Goal: Information Seeking & Learning: Check status

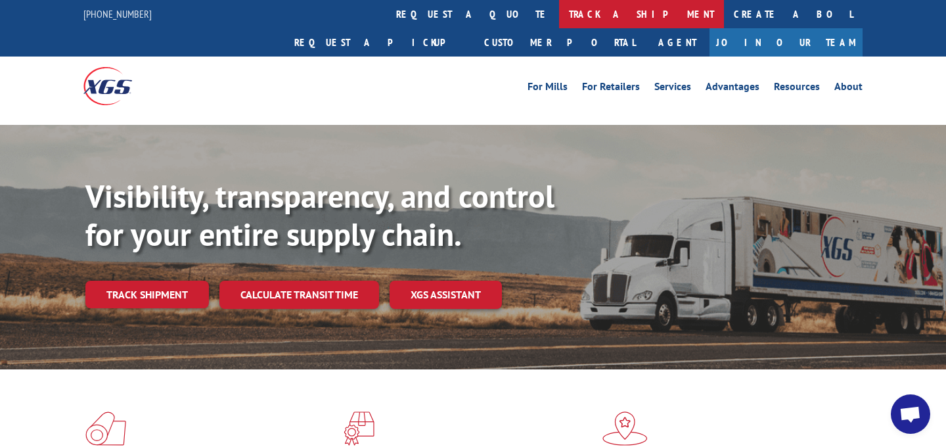
click at [559, 26] on link "track a shipment" at bounding box center [641, 14] width 165 height 28
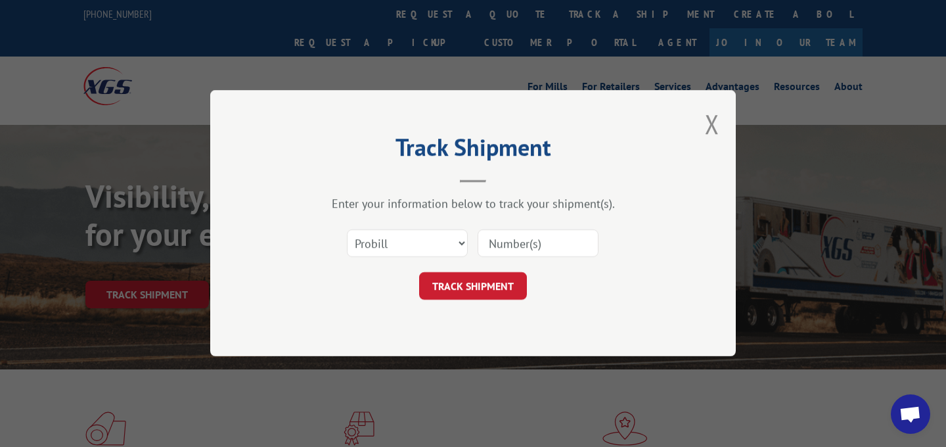
click at [522, 254] on input at bounding box center [538, 244] width 121 height 28
paste input "17597706"
type input "17597706"
click at [490, 283] on button "TRACK SHIPMENT" at bounding box center [473, 287] width 108 height 28
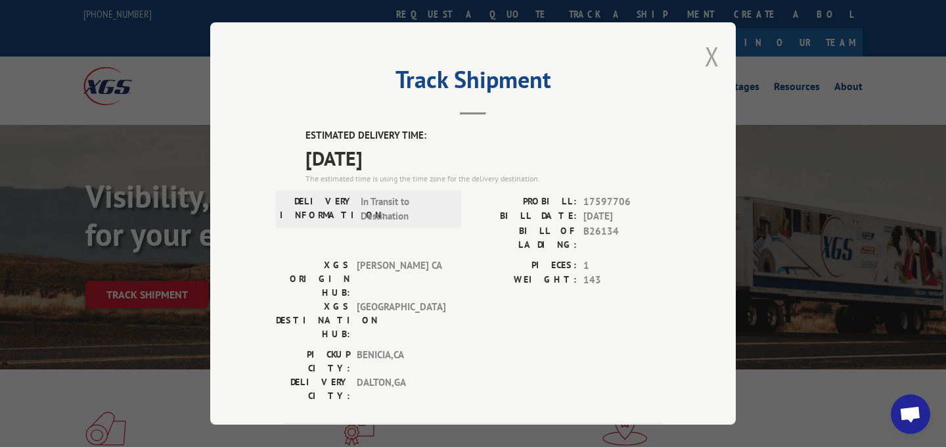
click at [714, 54] on button "Close modal" at bounding box center [712, 56] width 14 height 35
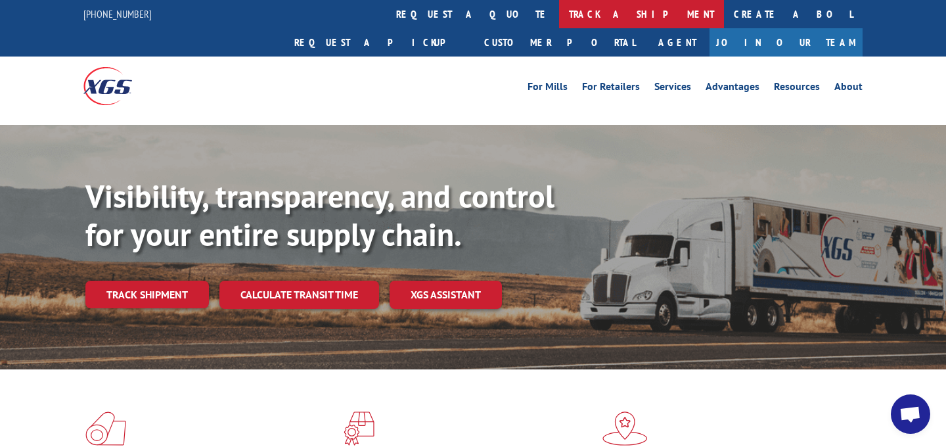
click at [559, 9] on link "track a shipment" at bounding box center [641, 14] width 165 height 28
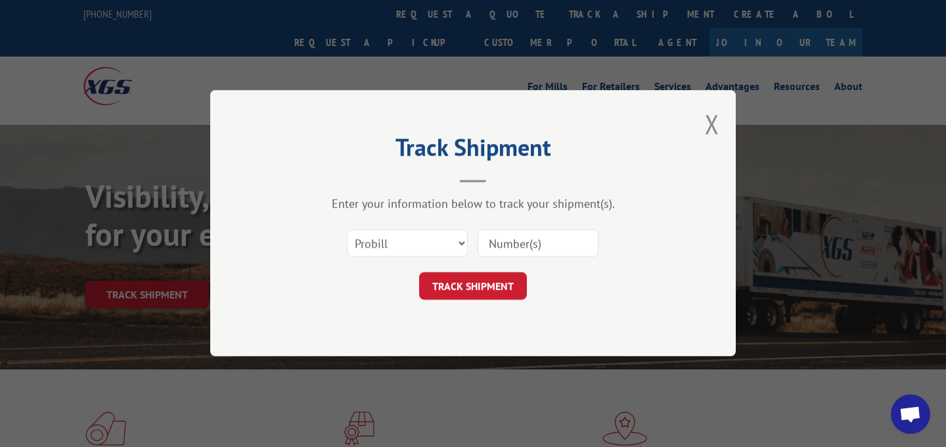
click at [517, 246] on input at bounding box center [538, 244] width 121 height 28
paste input "17597706"
type input "17597706"
click at [482, 288] on button "TRACK SHIPMENT" at bounding box center [473, 287] width 108 height 28
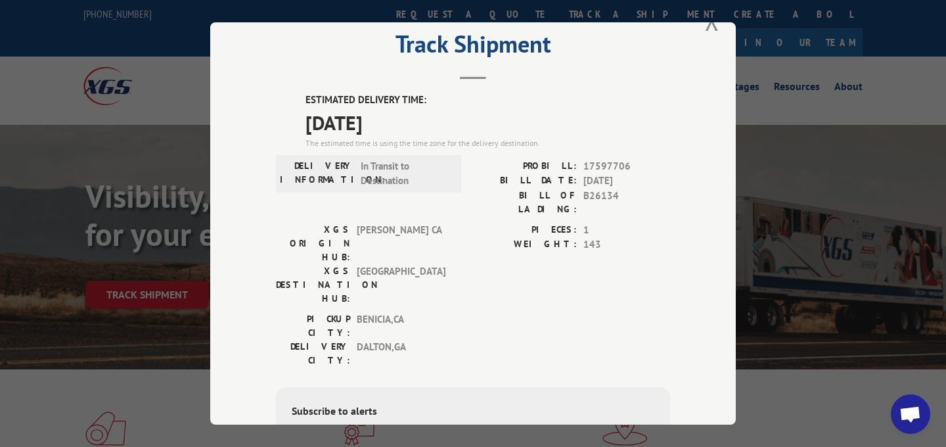
scroll to position [45, 0]
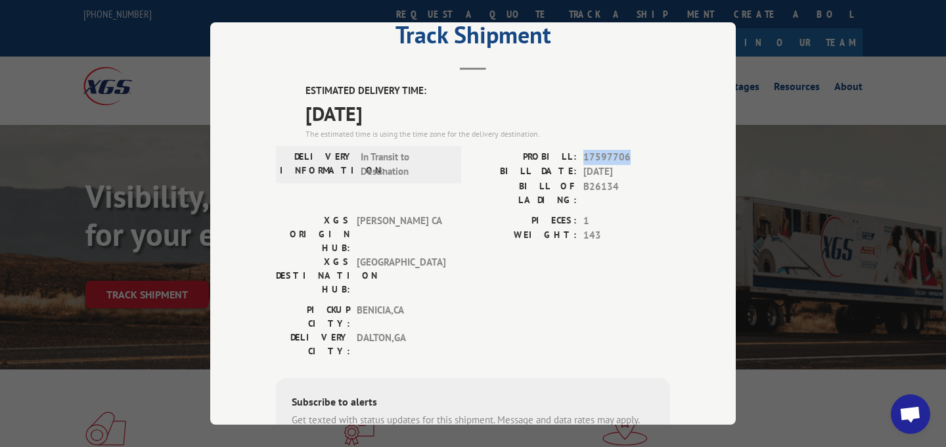
drag, startPoint x: 633, startPoint y: 159, endPoint x: 585, endPoint y: 156, distance: 48.0
click at [585, 156] on span "17597706" at bounding box center [626, 157] width 87 height 15
copy span "17597706"
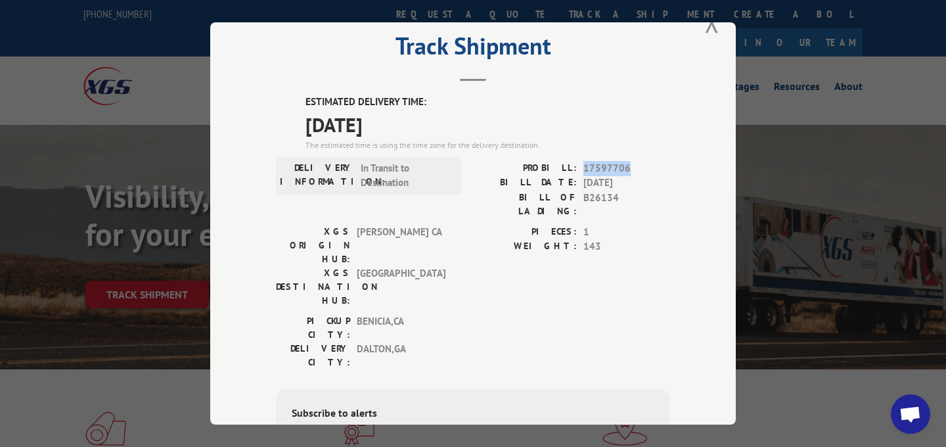
scroll to position [32, 0]
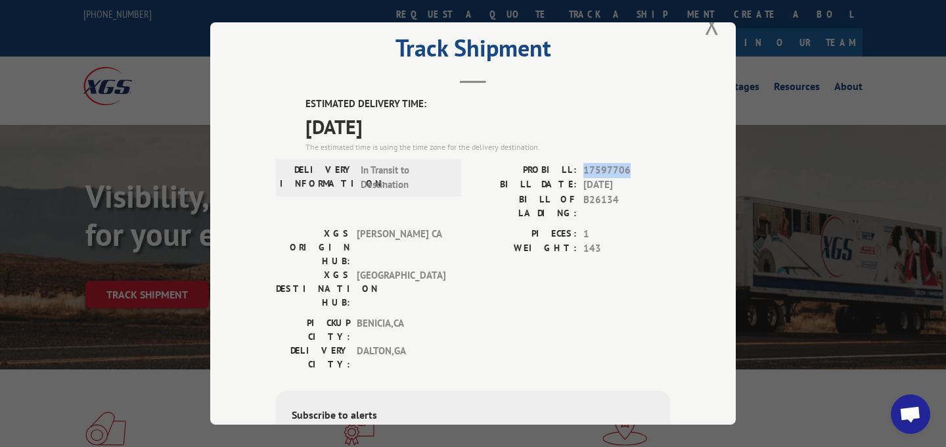
click at [631, 166] on span "17597706" at bounding box center [626, 170] width 87 height 15
drag, startPoint x: 631, startPoint y: 166, endPoint x: 586, endPoint y: 164, distance: 44.7
click at [586, 164] on span "17597706" at bounding box center [626, 170] width 87 height 15
copy span "17597706"
